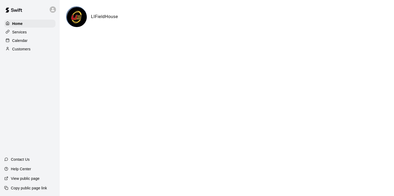
click at [29, 41] on div "Calendar" at bounding box center [29, 41] width 51 height 8
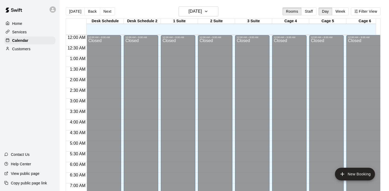
scroll to position [249, 0]
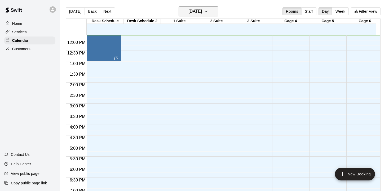
click at [195, 11] on h6 "[DATE]" at bounding box center [195, 11] width 14 height 7
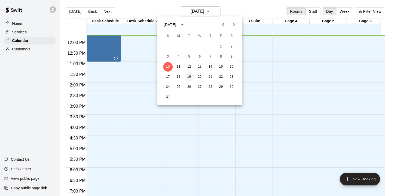
click at [188, 76] on button "19" at bounding box center [189, 77] width 10 height 10
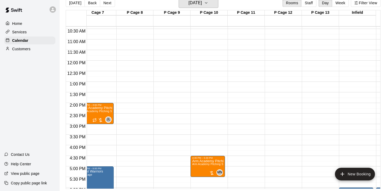
scroll to position [209, 304]
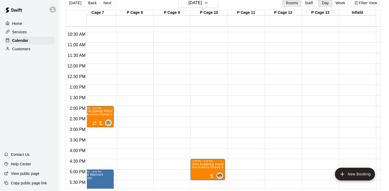
drag, startPoint x: 210, startPoint y: 189, endPoint x: 202, endPoint y: 189, distance: 8.0
click at [202, 189] on main "[DATE] Back [DATE][DATE] Rooms Staff Day Week Filter View Desk Schedule 19 Tue …" at bounding box center [224, 92] width 329 height 200
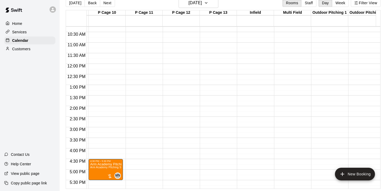
scroll to position [217, 492]
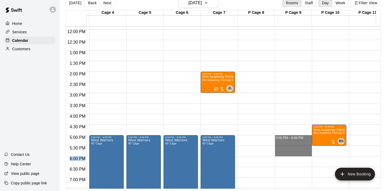
drag, startPoint x: 284, startPoint y: 133, endPoint x: 286, endPoint y: 149, distance: 16.3
click at [286, 149] on div "12:00 AM – 9:00 AM Closed 10:00 PM – 11:59 PM Closed 5:00 PM – 6:00 PM" at bounding box center [293, 29] width 37 height 509
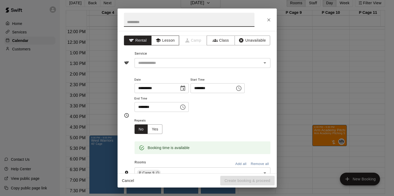
click at [158, 38] on icon "button" at bounding box center [157, 40] width 5 height 5
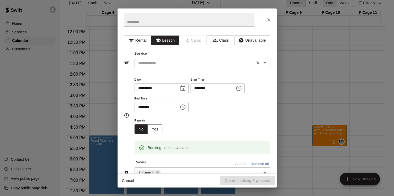
click at [263, 62] on icon "Open" at bounding box center [264, 62] width 3 height 1
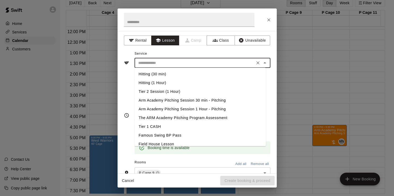
click at [217, 109] on li "Arm Academy Pitching Session 1 Hour - Pitching" at bounding box center [199, 109] width 131 height 9
type input "**********"
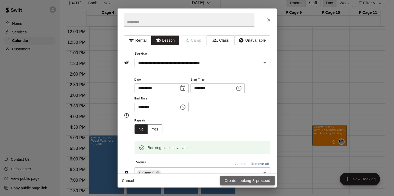
click at [249, 180] on button "Create booking & proceed" at bounding box center [247, 181] width 54 height 10
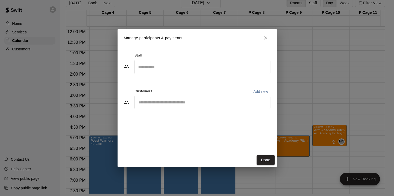
click at [168, 69] on input "Search staff" at bounding box center [202, 66] width 131 height 9
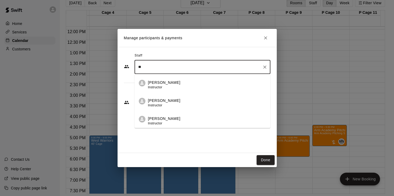
click at [172, 121] on p "[PERSON_NAME]" at bounding box center [164, 119] width 32 height 6
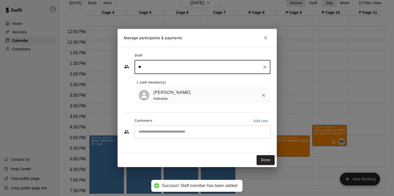
type input "**"
click at [169, 132] on input "Start typing to search customers..." at bounding box center [202, 131] width 131 height 5
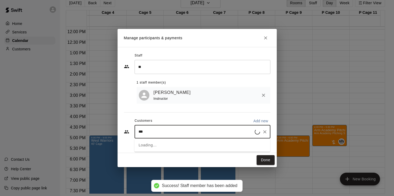
type input "****"
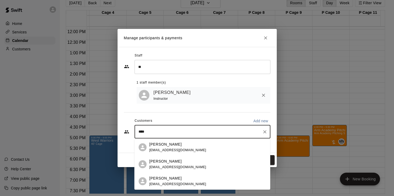
click at [169, 147] on p "[PERSON_NAME]" at bounding box center [165, 145] width 32 height 6
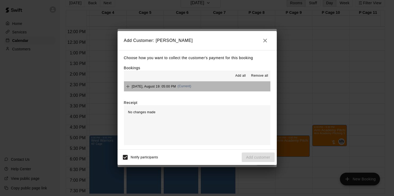
click at [233, 88] on button "[DATE], August 19: 05:00 PM (Current)" at bounding box center [197, 86] width 146 height 10
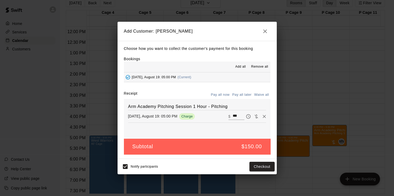
click at [240, 95] on button "Pay all later" at bounding box center [242, 95] width 22 height 8
click at [257, 166] on button "Add customer" at bounding box center [257, 167] width 33 height 10
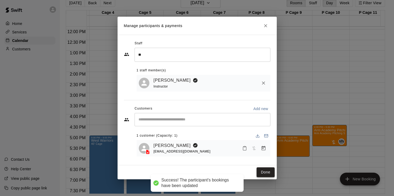
click at [262, 171] on button "Done" at bounding box center [265, 172] width 18 height 10
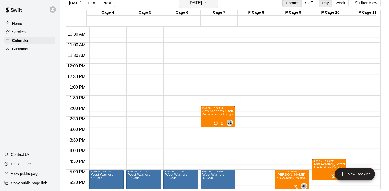
click at [213, 5] on button "[DATE]" at bounding box center [199, 3] width 40 height 10
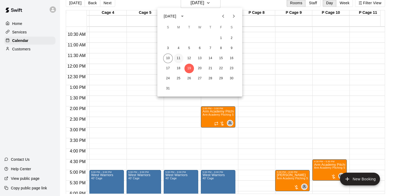
click at [178, 56] on button "11" at bounding box center [179, 59] width 10 height 10
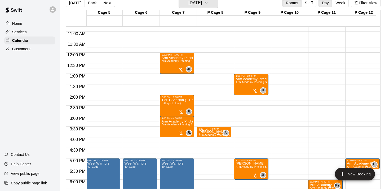
scroll to position [209, 224]
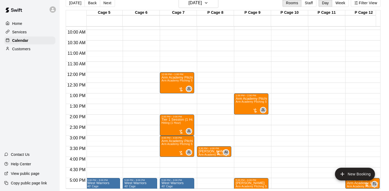
click at [52, 11] on icon at bounding box center [52, 9] width 3 height 3
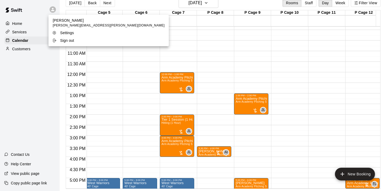
scroll to position [8, 0]
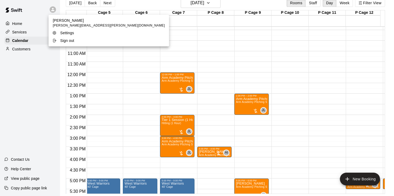
click at [63, 42] on p "Sign out" at bounding box center [67, 40] width 14 height 5
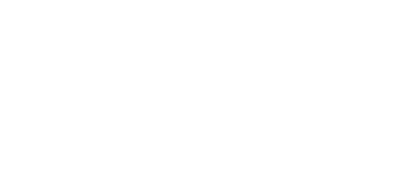
scroll to position [0, 0]
